Goal: Information Seeking & Learning: Learn about a topic

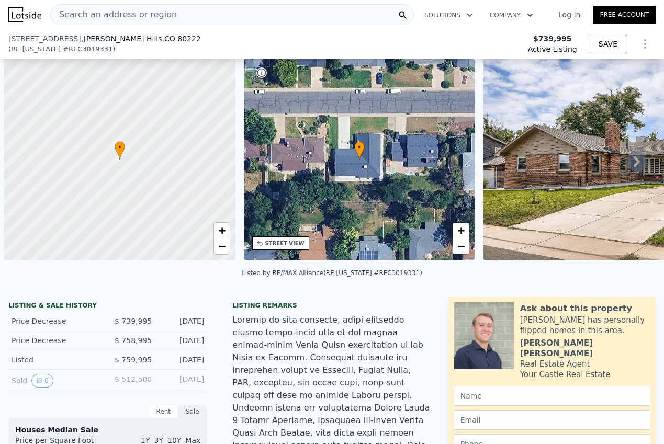
select select "30"
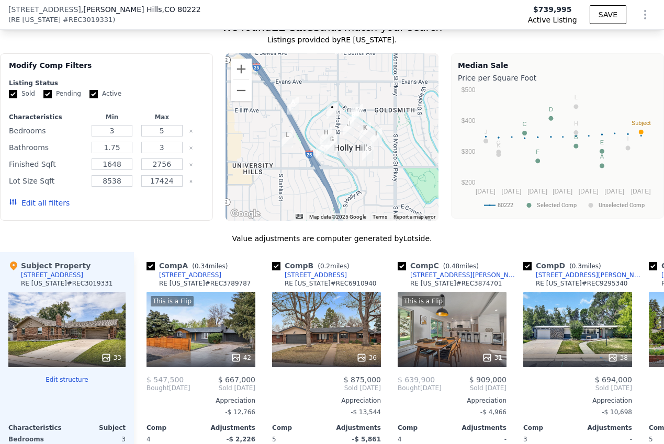
scroll to position [1389, 0]
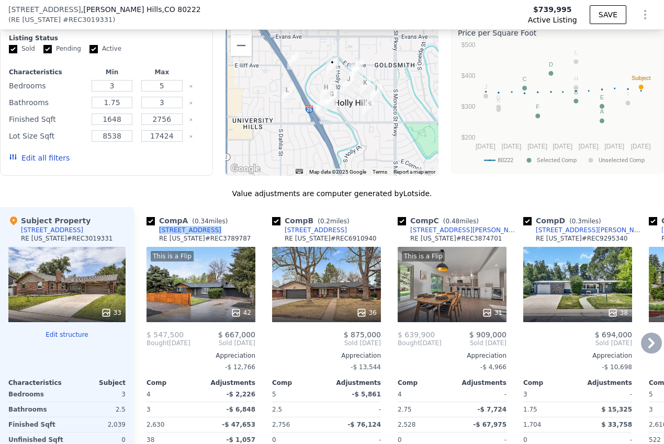
drag, startPoint x: 222, startPoint y: 154, endPoint x: 158, endPoint y: 155, distance: 63.9
click at [158, 216] on div "Comp A ( 0.34 miles) [STREET_ADDRESS][US_STATE] # REC3789787" at bounding box center [201, 231] width 109 height 31
copy div "[STREET_ADDRESS]"
click at [644, 17] on icon "Show Options" at bounding box center [645, 14] width 13 height 13
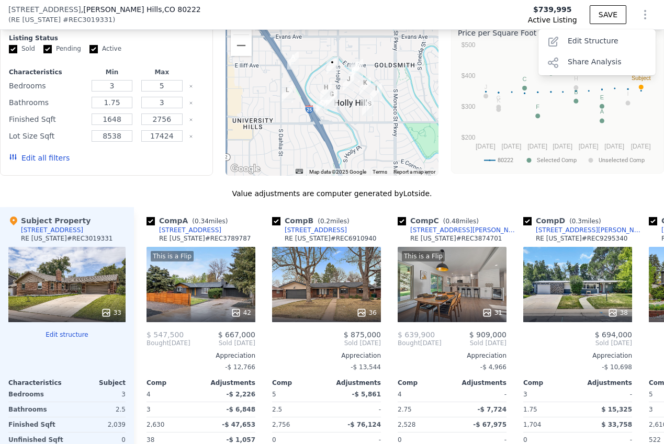
click at [60, 10] on span "[STREET_ADDRESS]" at bounding box center [44, 9] width 73 height 10
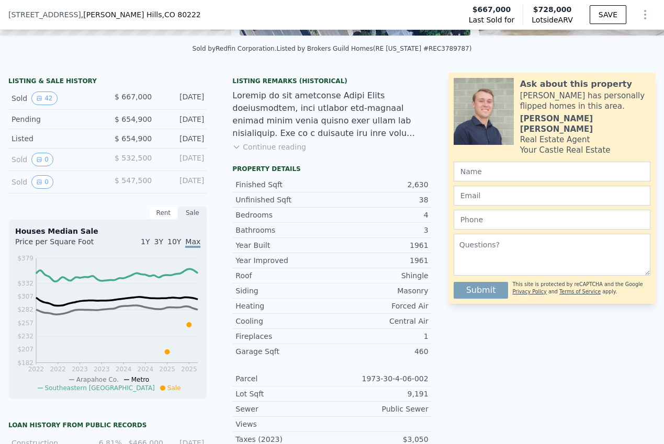
scroll to position [196, 0]
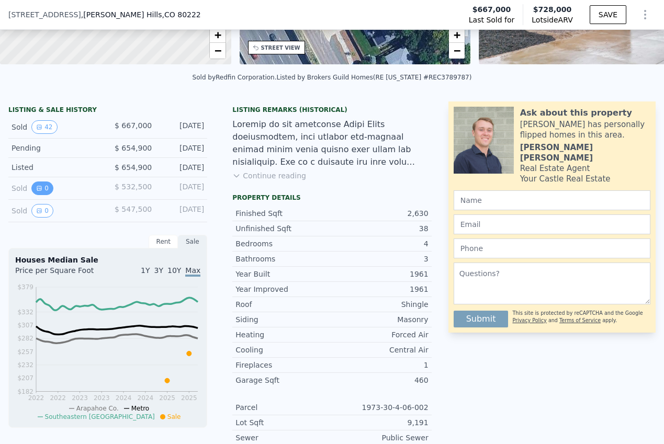
click at [44, 187] on button "0" at bounding box center [42, 189] width 22 height 14
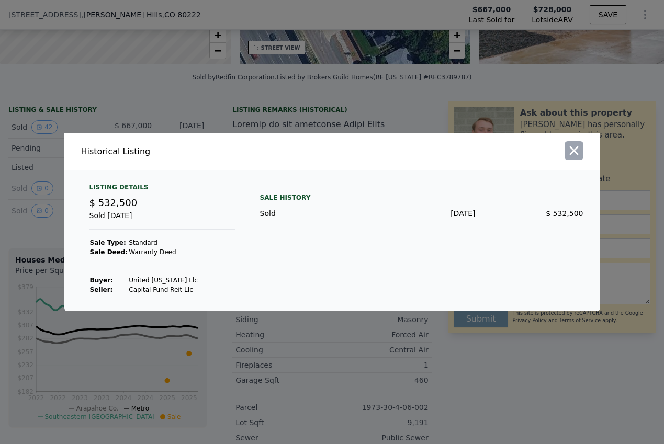
click at [576, 152] on icon "button" at bounding box center [573, 151] width 9 height 9
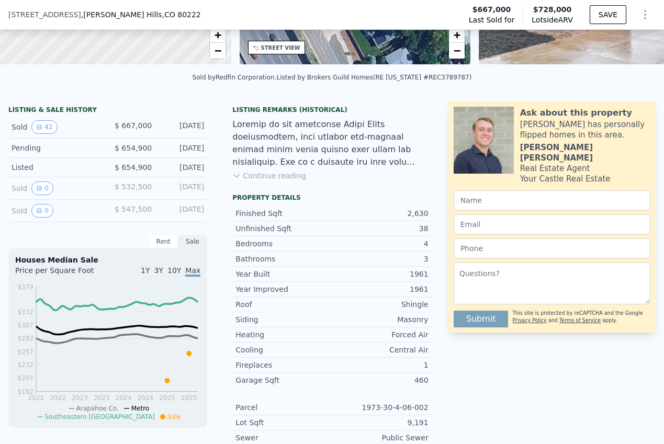
click at [134, 188] on span "$ 532,500" at bounding box center [133, 187] width 37 height 8
click at [164, 238] on div "Rent" at bounding box center [163, 242] width 29 height 14
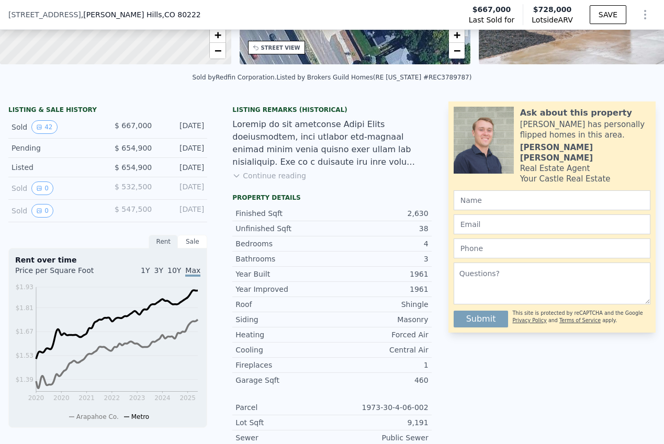
click at [188, 243] on div "Sale" at bounding box center [192, 242] width 29 height 14
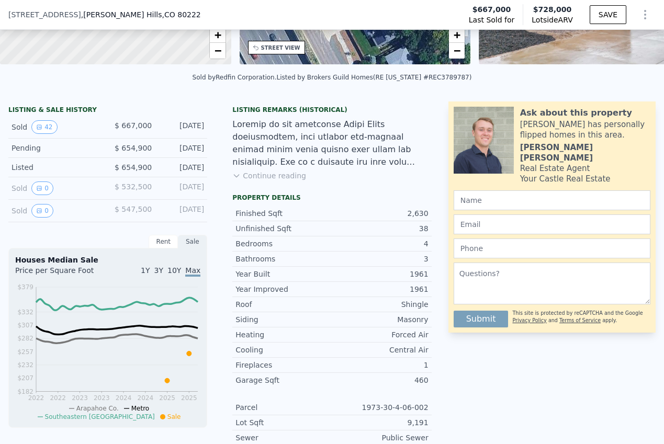
click at [161, 243] on div "Rent" at bounding box center [163, 242] width 29 height 14
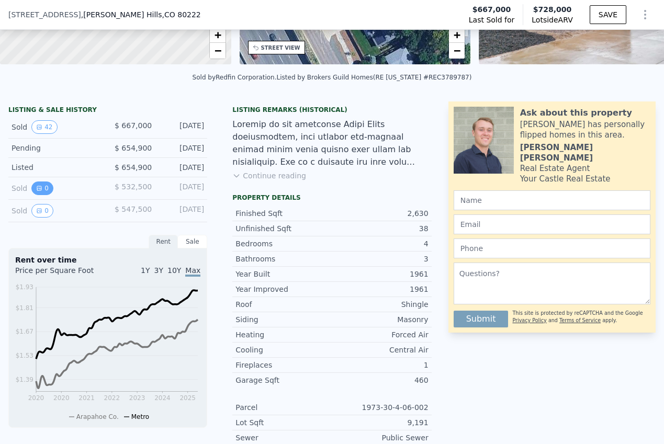
click at [46, 188] on button "0" at bounding box center [42, 189] width 22 height 14
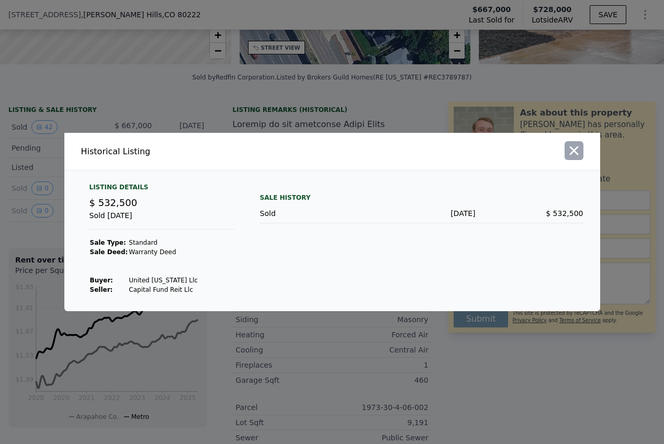
click at [571, 153] on icon "button" at bounding box center [573, 151] width 9 height 9
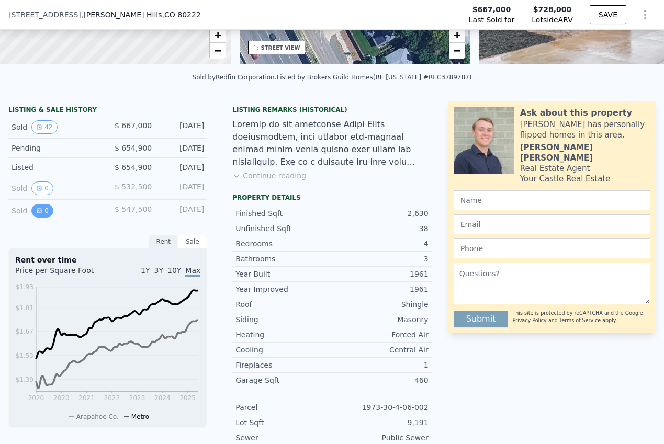
click at [36, 209] on icon "View historical data" at bounding box center [39, 211] width 6 height 6
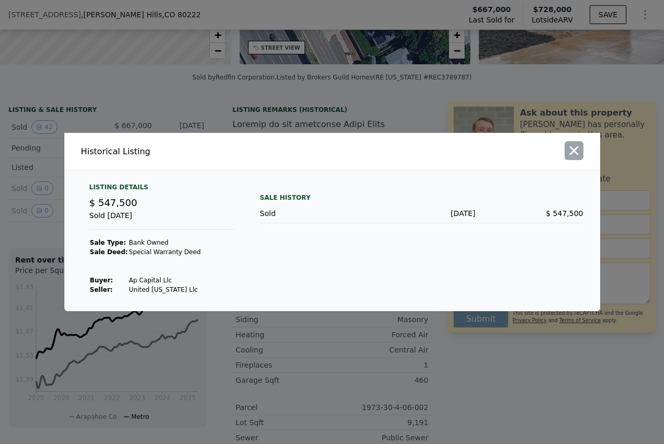
click at [574, 153] on icon "button" at bounding box center [574, 150] width 15 height 15
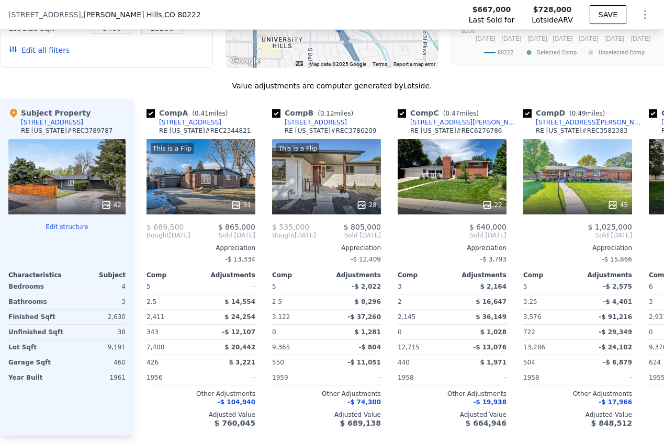
scroll to position [1130, 0]
